Goal: Information Seeking & Learning: Learn about a topic

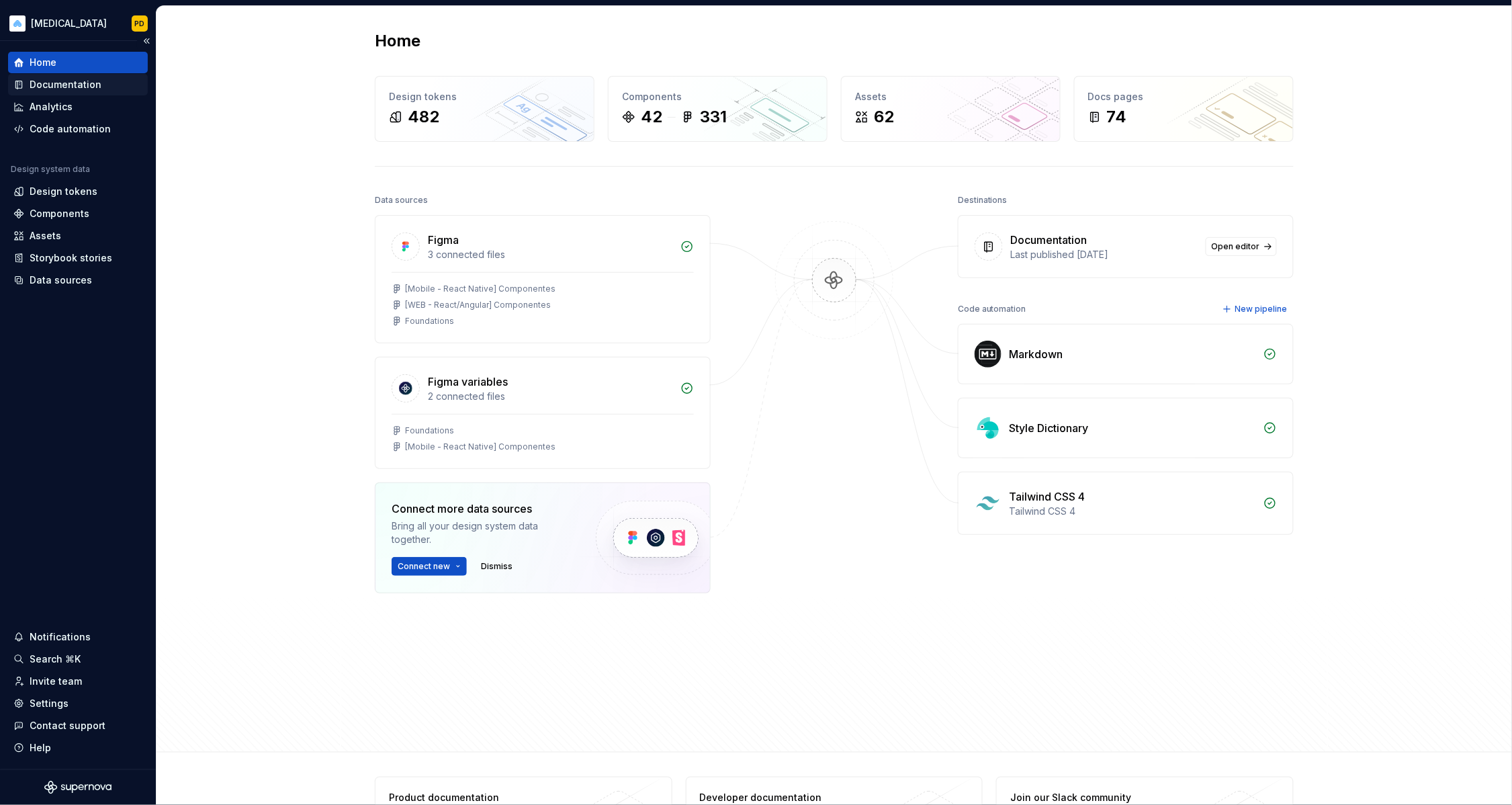
click at [105, 88] on div "Documentation" at bounding box center [77, 84] width 129 height 13
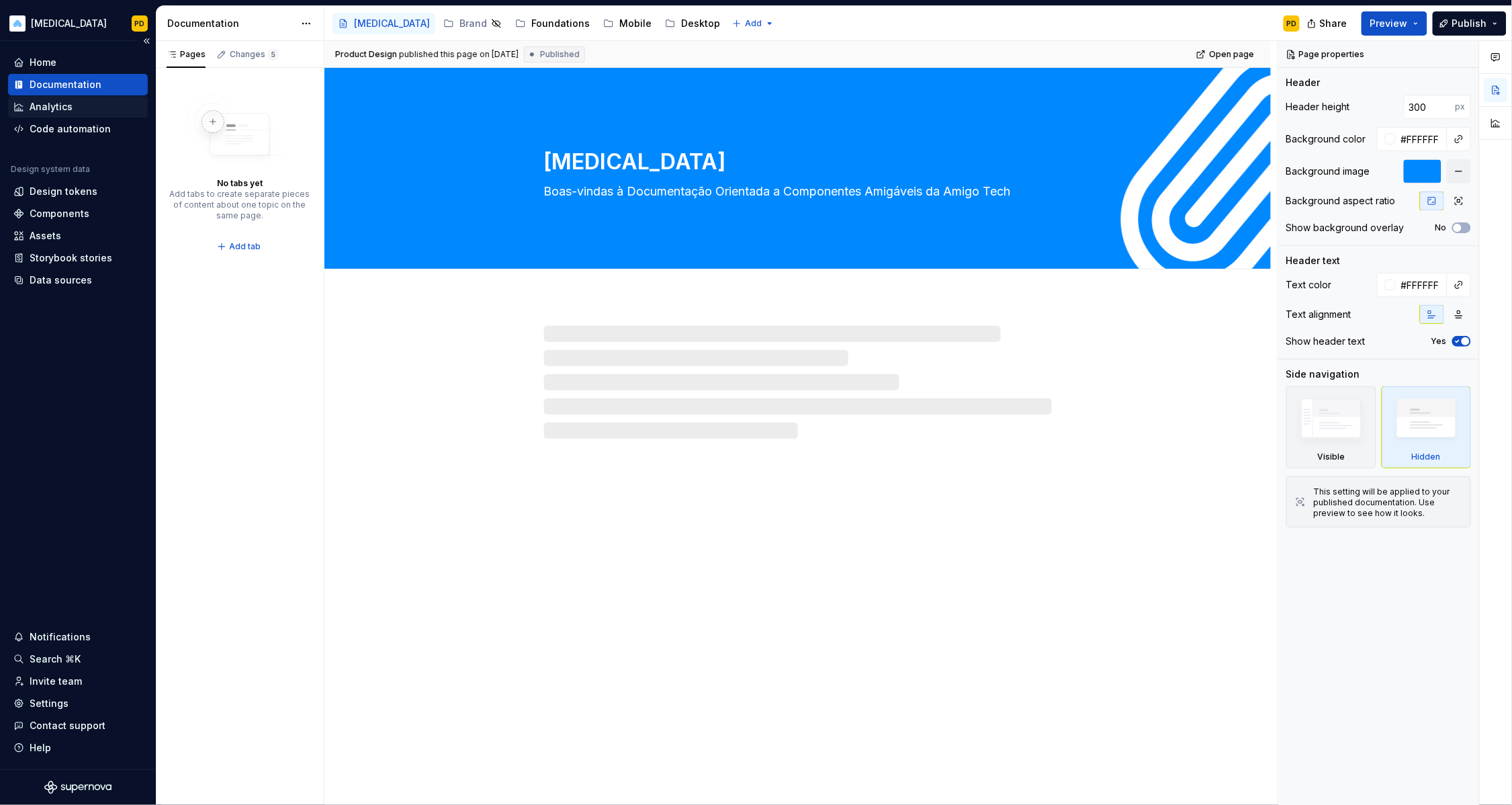
click at [105, 104] on div "Analytics" at bounding box center [77, 106] width 129 height 13
click at [109, 82] on div "Documentation" at bounding box center [77, 84] width 129 height 13
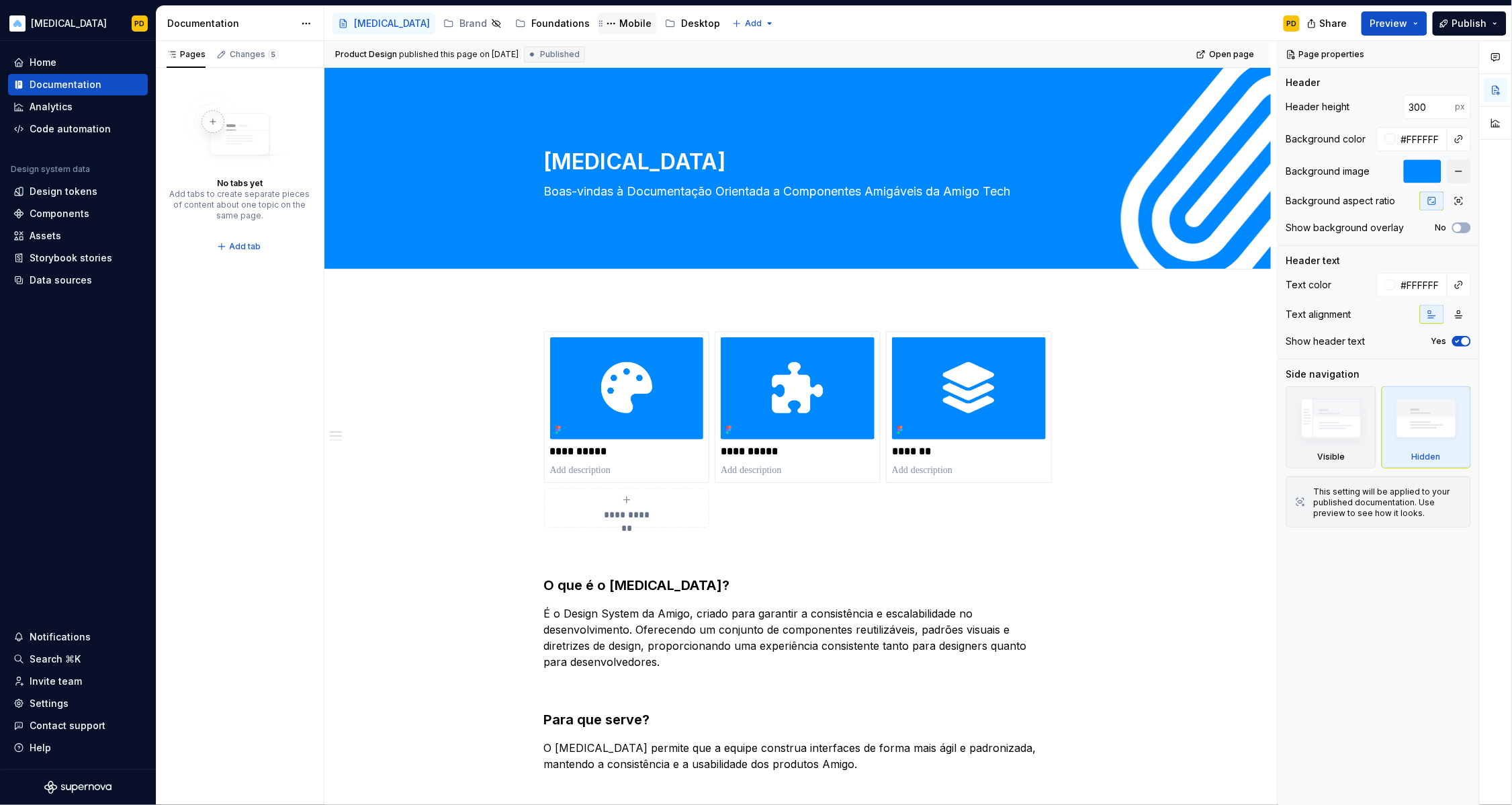
click at [620, 21] on div "Mobile" at bounding box center [635, 23] width 32 height 13
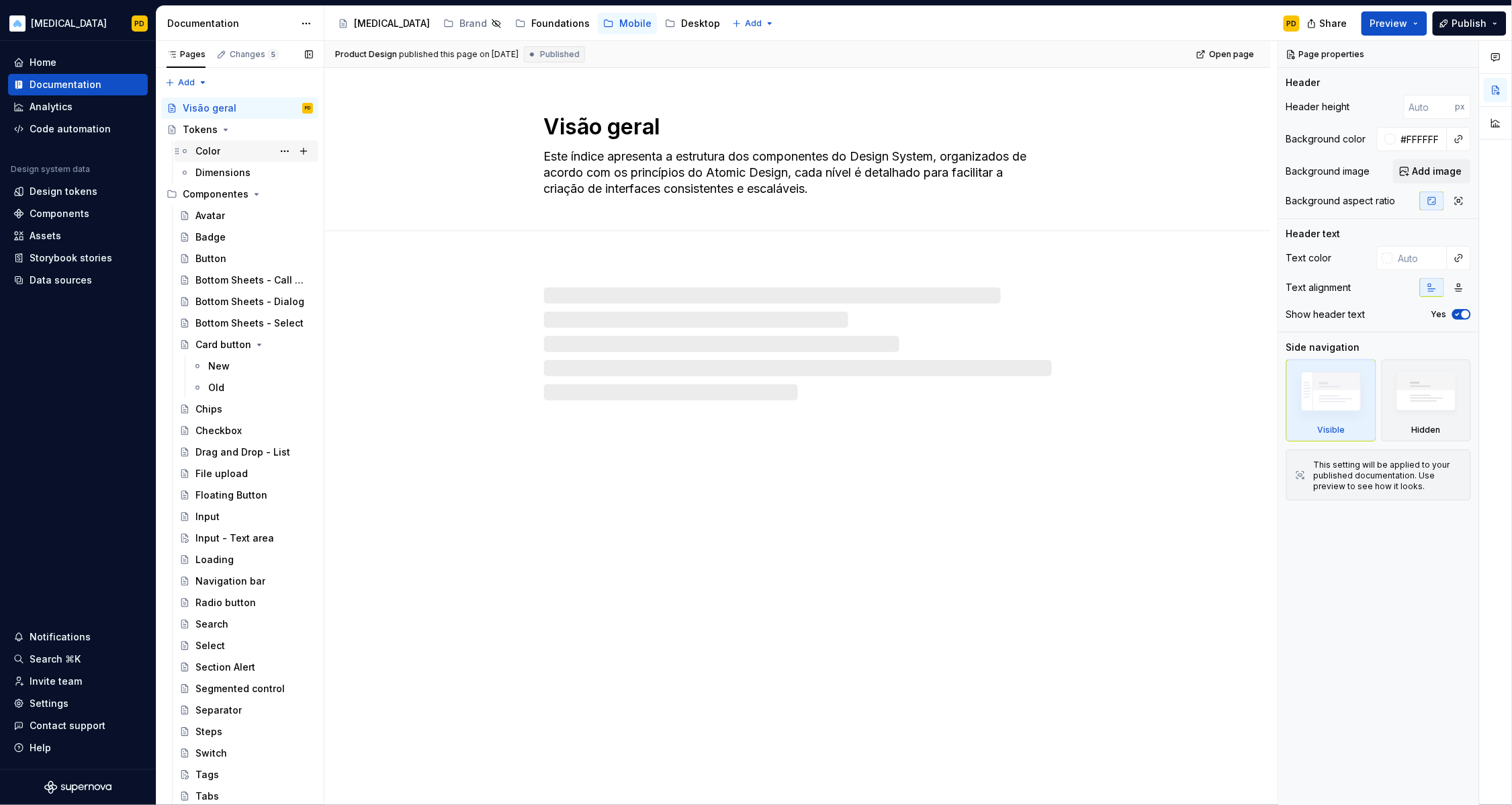
click at [253, 149] on div "Color" at bounding box center [254, 151] width 118 height 19
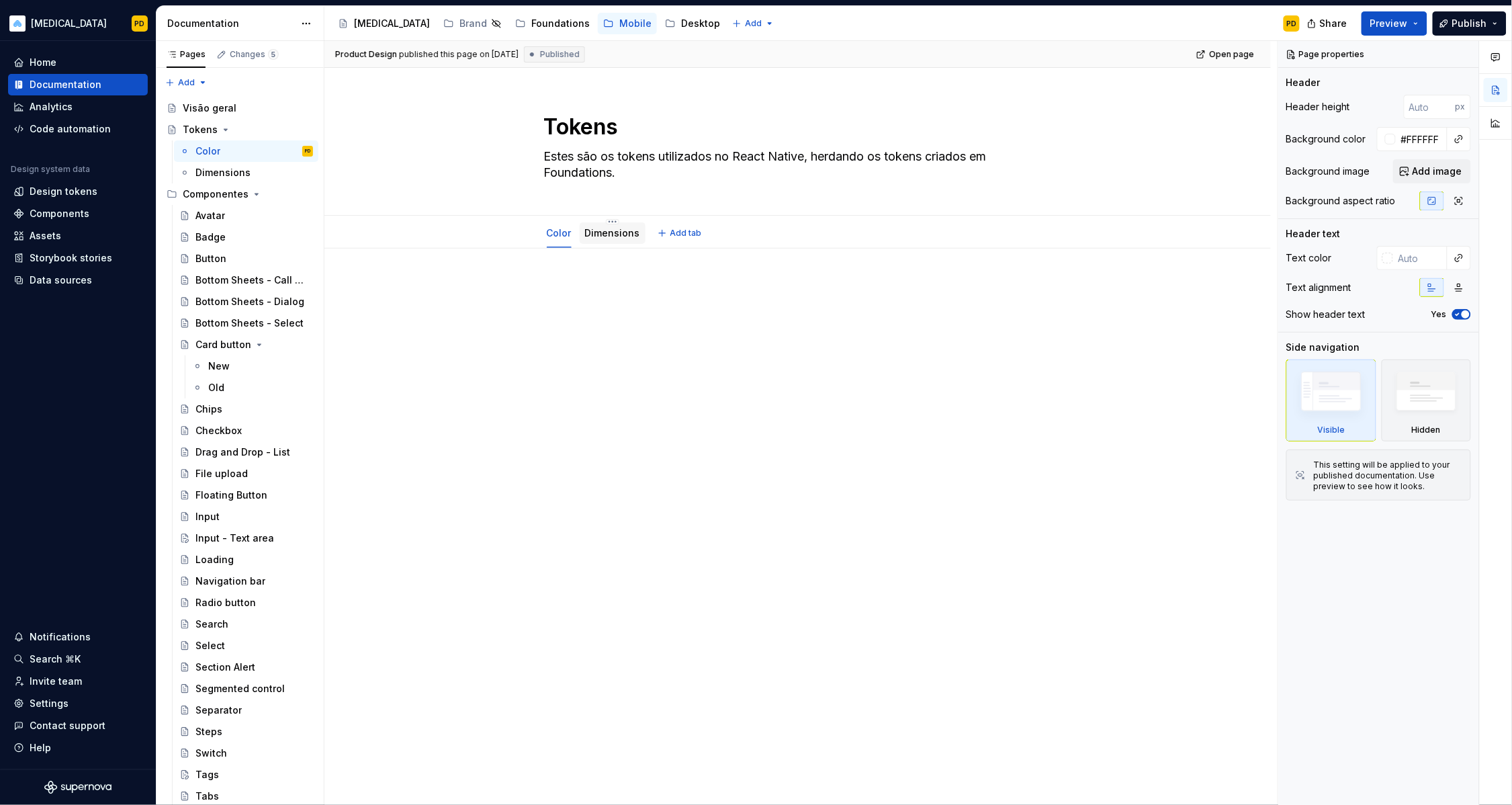
click at [611, 235] on link "Dimensions" at bounding box center [613, 232] width 55 height 12
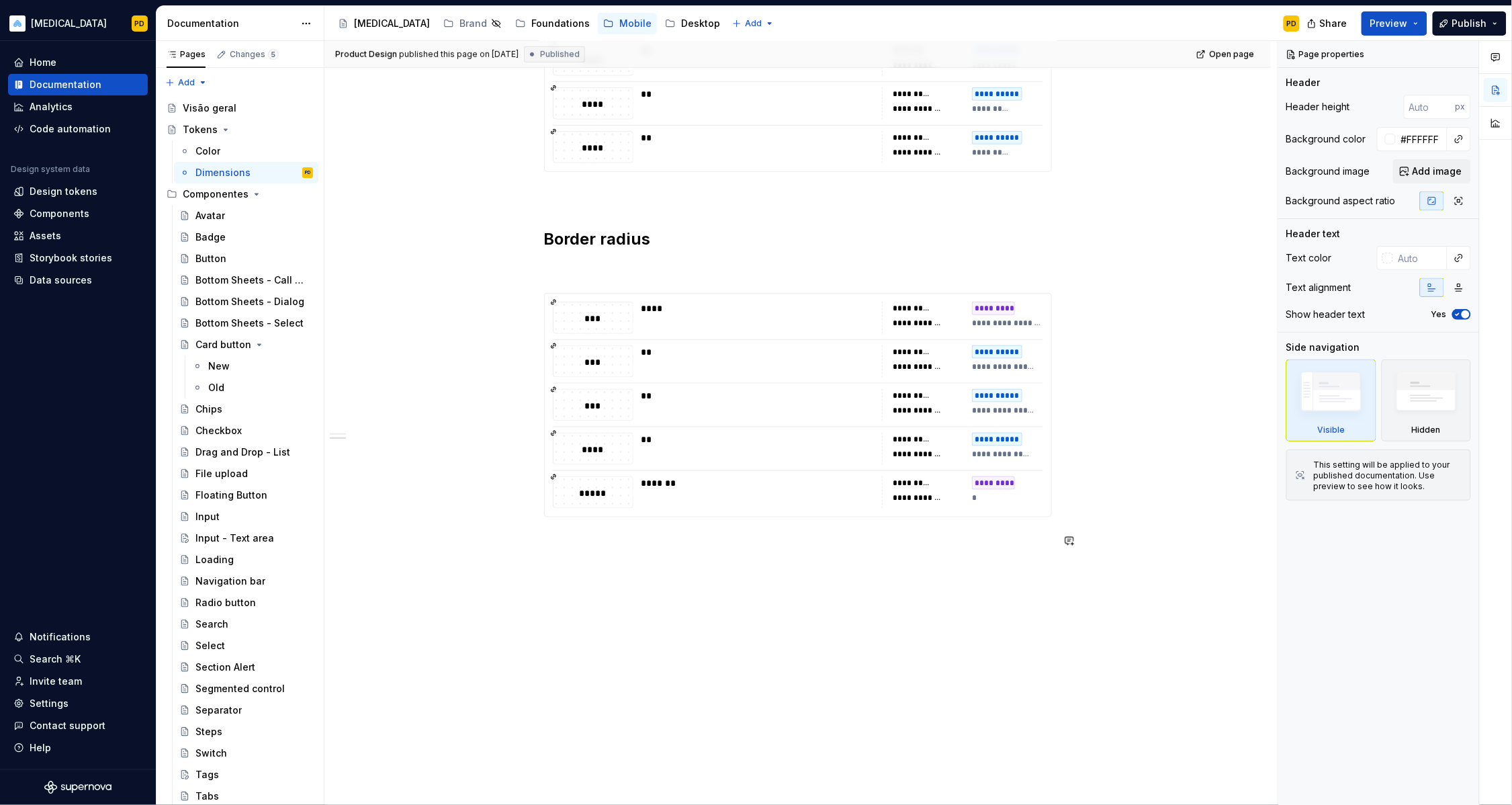
scroll to position [440, 0]
click at [216, 152] on div "Color" at bounding box center [208, 151] width 25 height 13
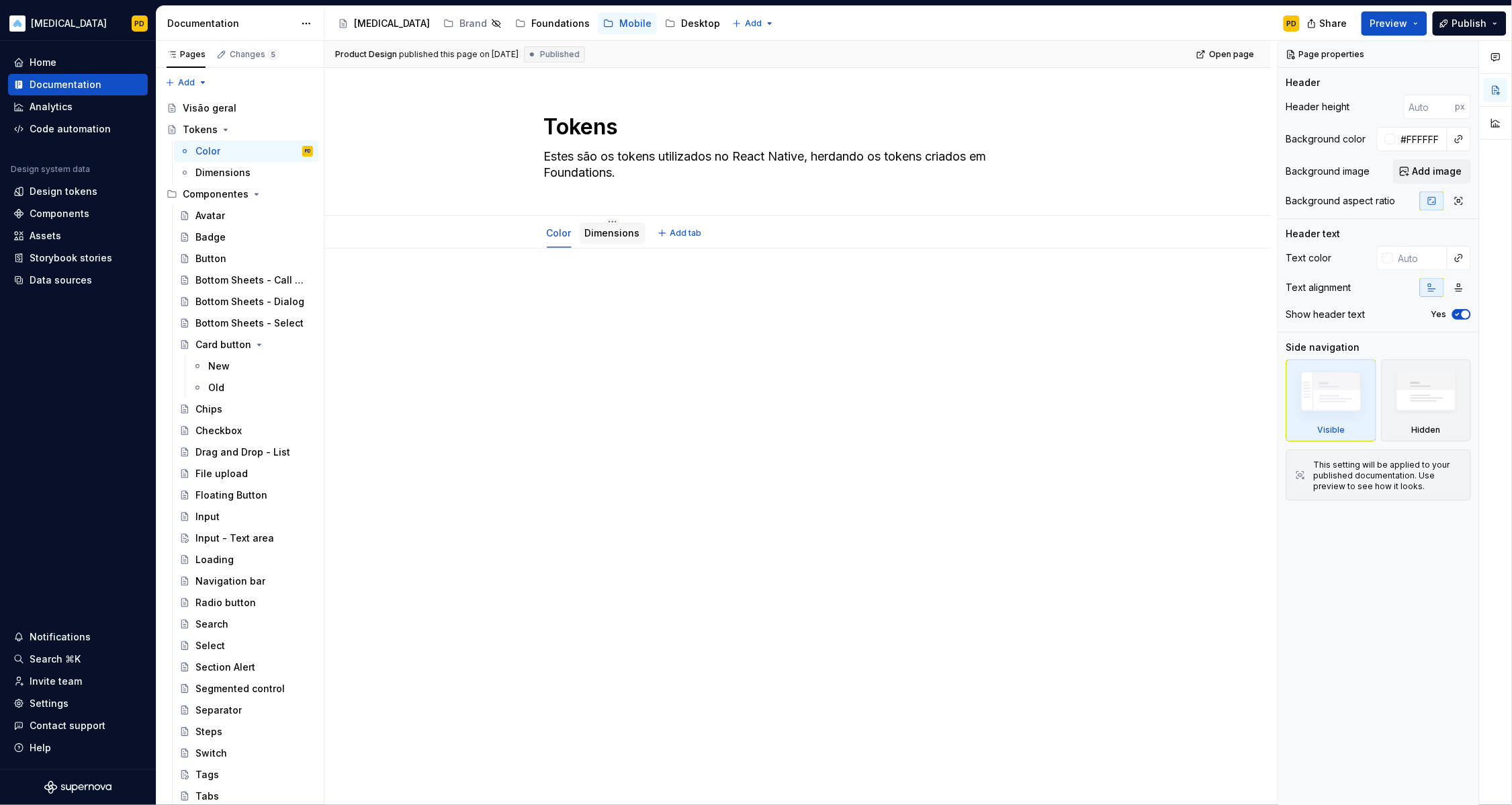
click at [602, 234] on link "Dimensions" at bounding box center [613, 232] width 55 height 12
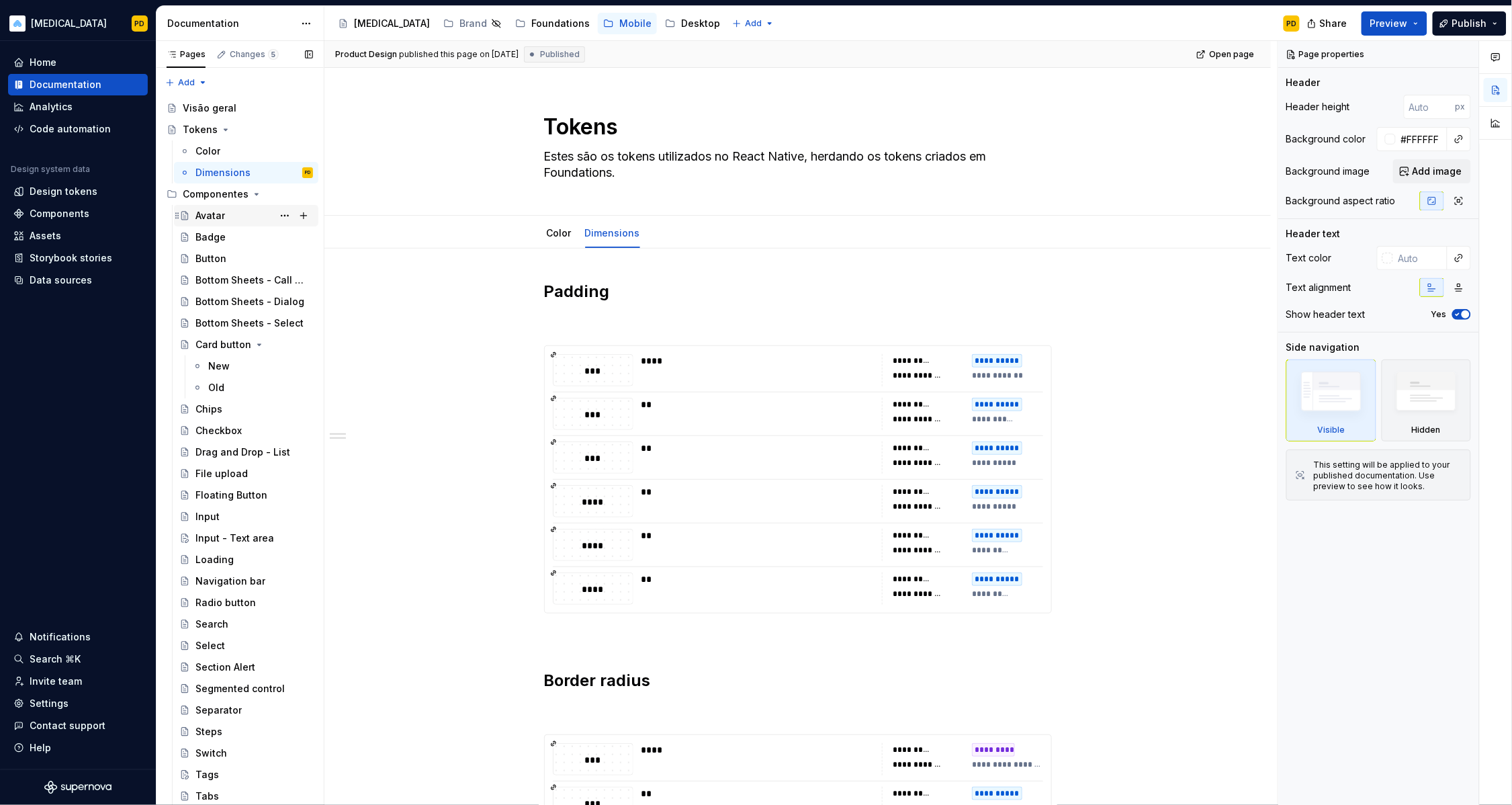
click at [195, 216] on div "Avatar" at bounding box center [246, 215] width 134 height 19
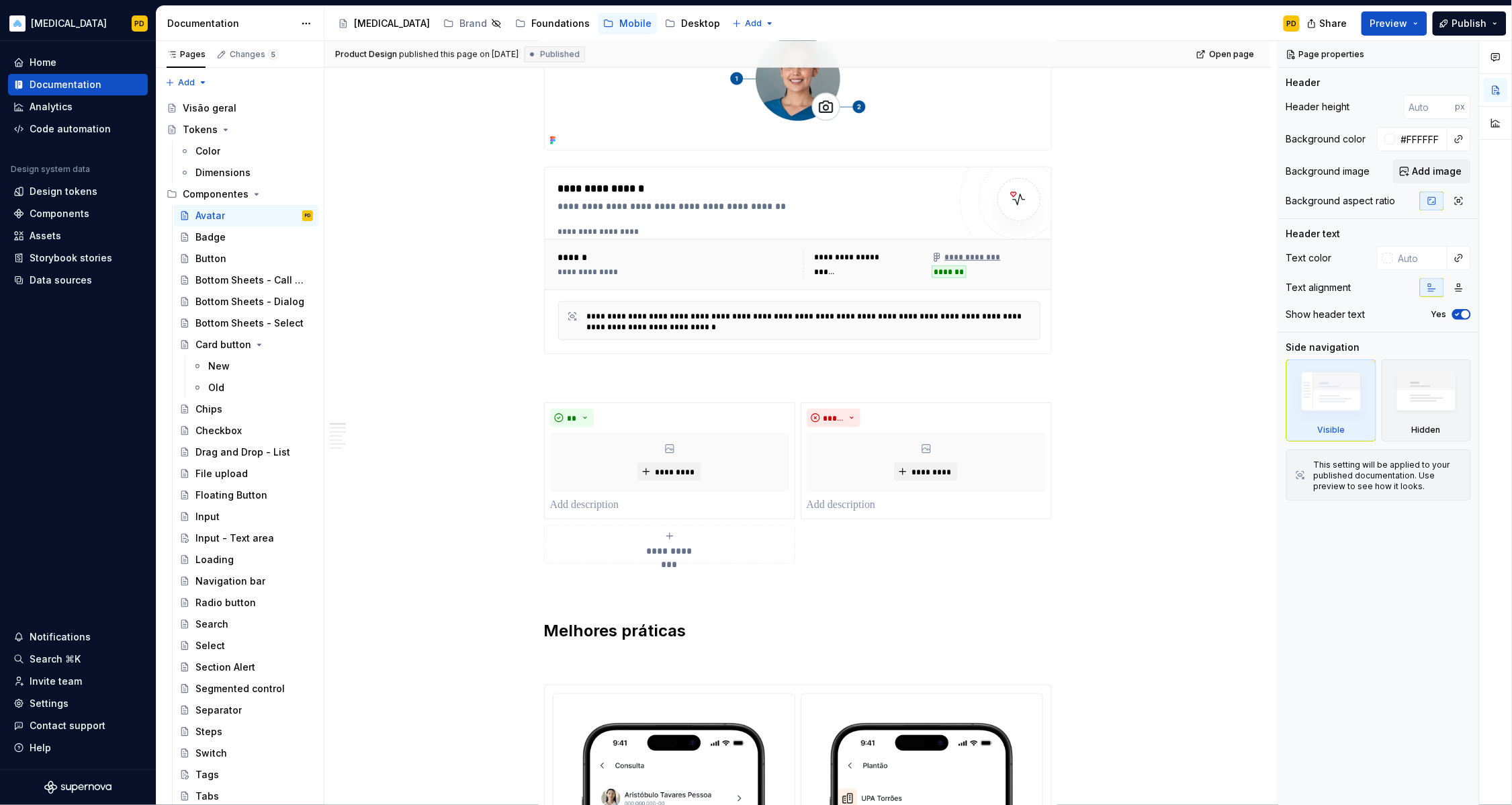
scroll to position [294, 0]
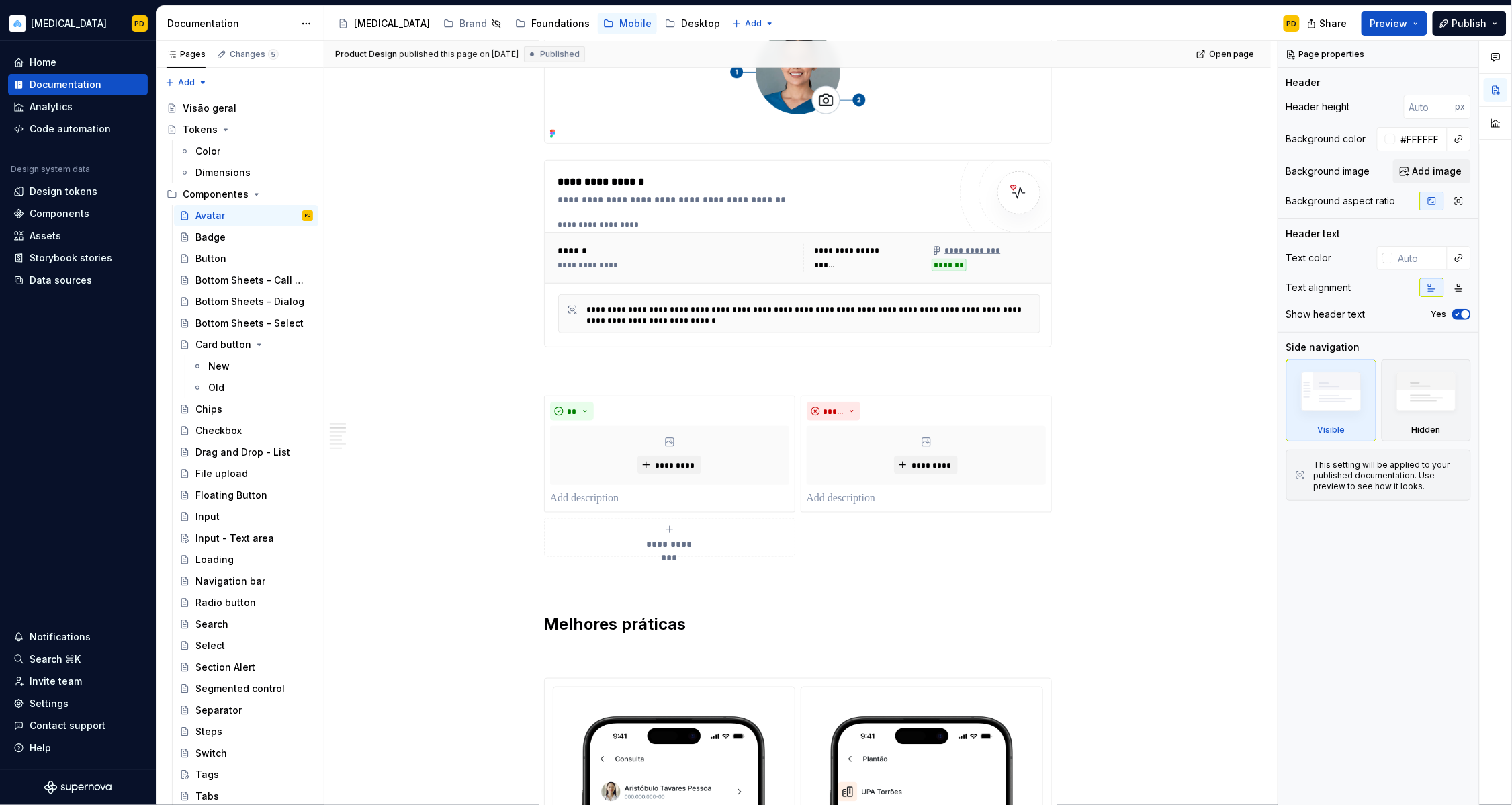
type textarea "*"
